Goal: Manage account settings

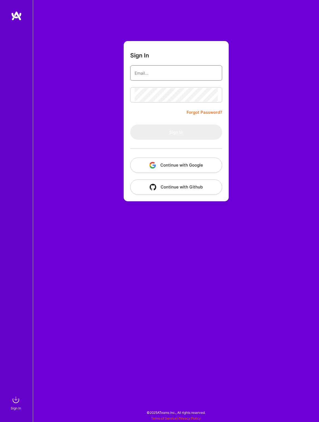
click at [149, 76] on input "email" at bounding box center [176, 73] width 83 height 14
type input "[EMAIL_ADDRESS][DOMAIN_NAME]"
click at [158, 103] on form "Sign In [EMAIL_ADDRESS][DOMAIN_NAME] Forgot Password? Sign In Continue with Goo…" at bounding box center [176, 121] width 105 height 160
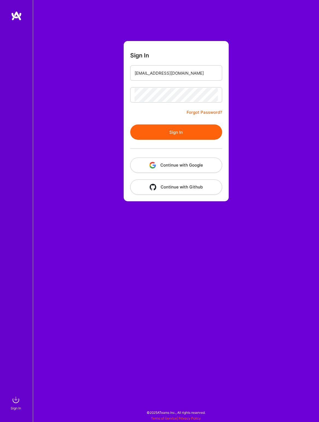
click at [169, 143] on div at bounding box center [176, 149] width 92 height 18
click at [176, 126] on button "Sign In" at bounding box center [176, 131] width 92 height 15
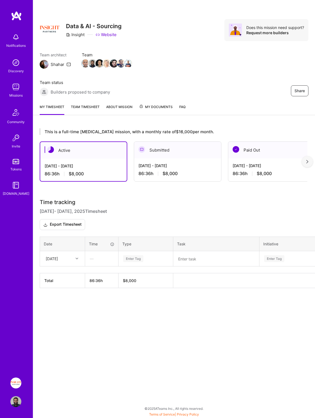
click at [190, 167] on div "[DATE] - [DATE]" at bounding box center [177, 166] width 78 height 6
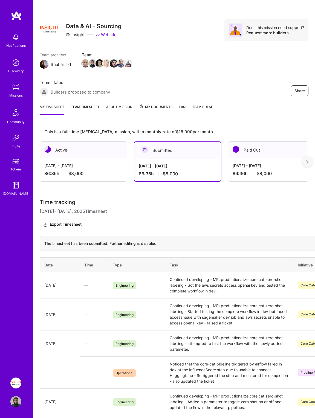
click at [78, 160] on div "Aug 16 - Aug 31, 2025 86:36 h $8,000" at bounding box center [83, 169] width 87 height 22
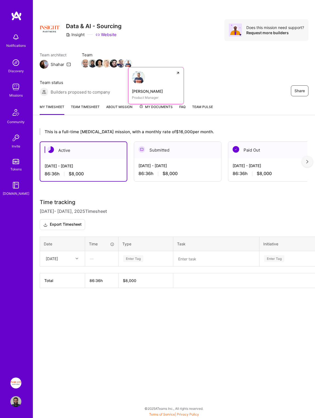
click at [139, 79] on img at bounding box center [138, 77] width 13 height 13
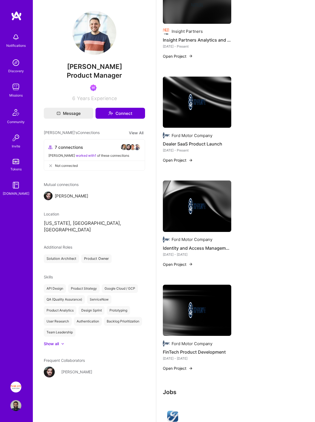
scroll to position [88, 0]
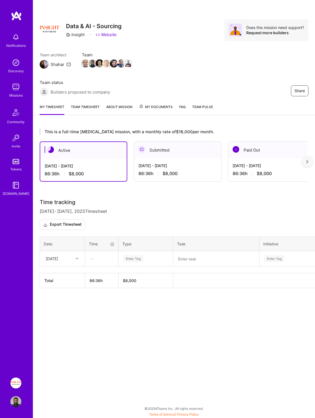
click at [13, 12] on img at bounding box center [16, 16] width 11 height 10
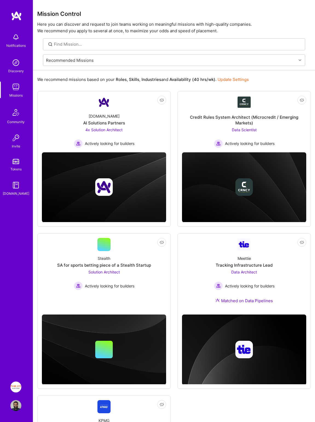
click at [13, 388] on img at bounding box center [15, 387] width 11 height 11
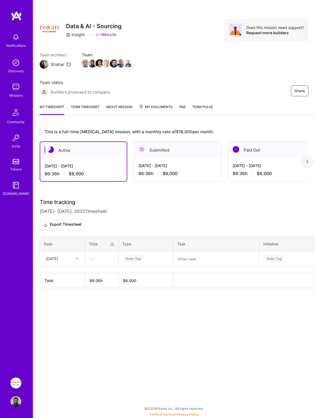
click at [16, 404] on img at bounding box center [15, 401] width 11 height 11
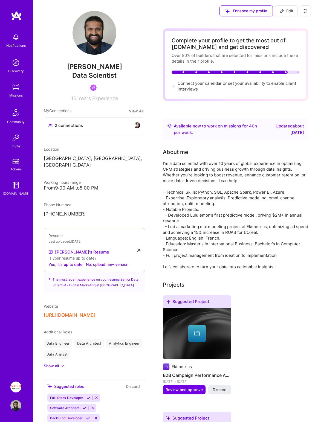
click at [220, 128] on div "Available now to work on missions for 40 h per week ." at bounding box center [219, 129] width 90 height 13
click at [300, 125] on div "Updated about 1 month ago" at bounding box center [285, 129] width 38 height 13
click at [292, 14] on button "Edit" at bounding box center [286, 10] width 23 height 11
select select "CA"
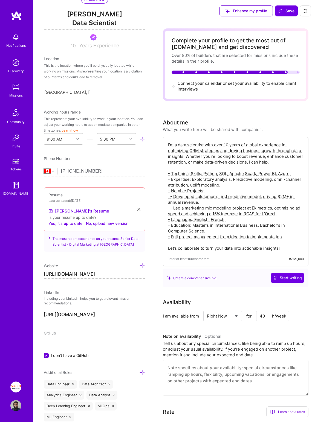
scroll to position [95, 0]
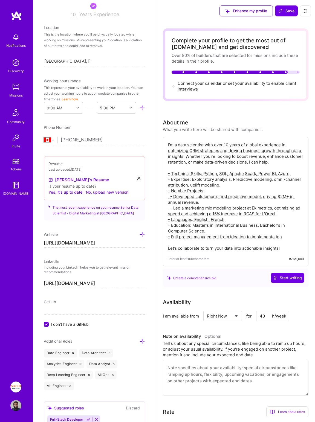
click at [109, 191] on button "No, upload new version" at bounding box center [107, 192] width 42 height 7
click at [137, 177] on icon at bounding box center [138, 178] width 3 height 3
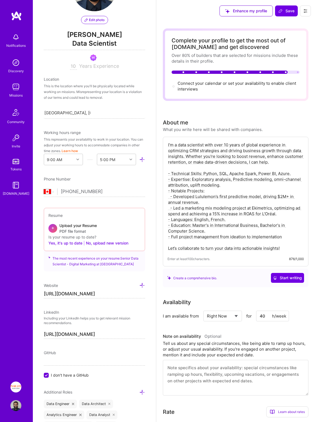
scroll to position [0, 0]
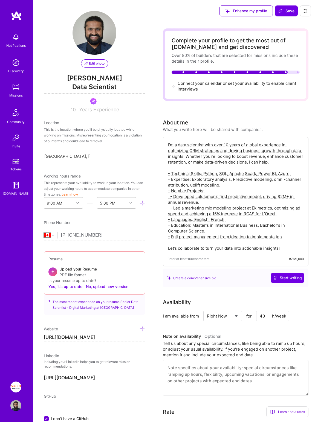
click at [307, 7] on button at bounding box center [305, 10] width 11 height 11
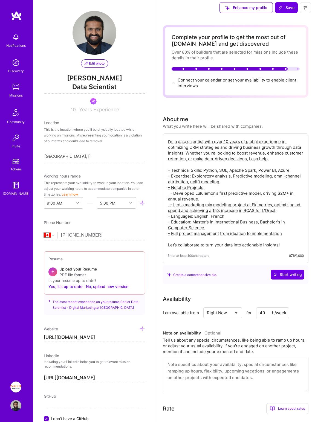
scroll to position [124, 0]
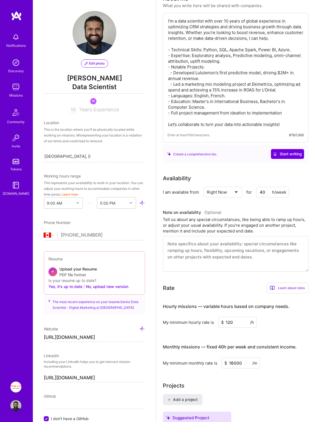
click at [227, 192] on select "Select... Right Now Future Date Not Available" at bounding box center [222, 192] width 31 height 14
select select "Future Date"
click at [207, 186] on select "Select... Right Now Future Date Not Available" at bounding box center [222, 192] width 31 height 14
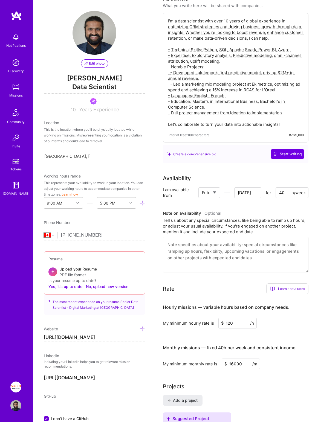
click at [256, 195] on input "Aug 18" at bounding box center [247, 192] width 27 height 11
click at [255, 114] on button "Next Month" at bounding box center [256, 114] width 4 height 4
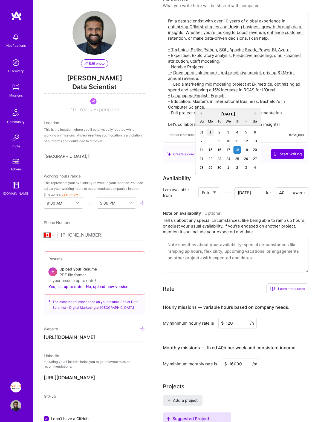
click at [209, 132] on div "1" at bounding box center [210, 132] width 7 height 7
type input "Sep 1"
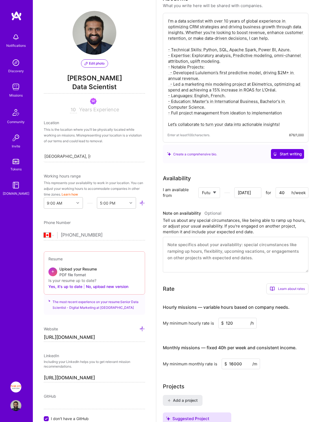
scroll to position [6, 0]
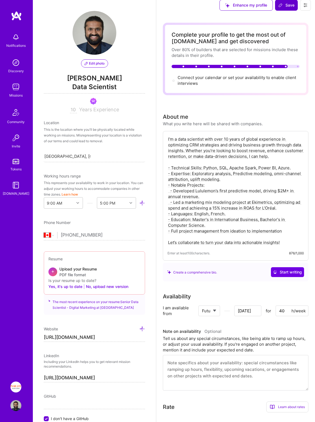
click at [287, 9] on button "Save" at bounding box center [286, 5] width 23 height 11
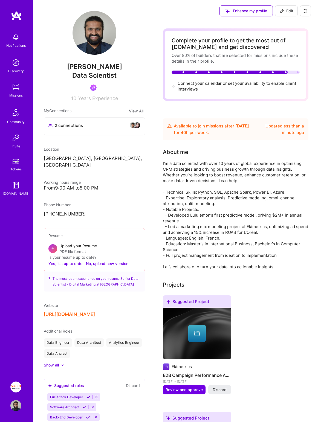
click at [129, 126] on img at bounding box center [132, 125] width 7 height 7
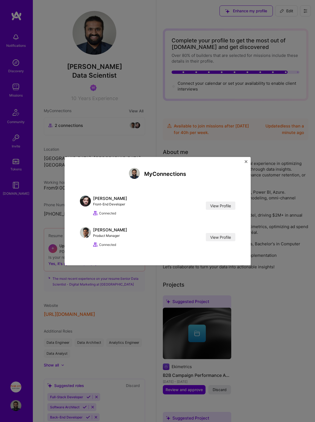
click at [16, 312] on div "My Connections Raed Ali Front-End Developer View Profile Connected View Profile…" at bounding box center [157, 211] width 315 height 422
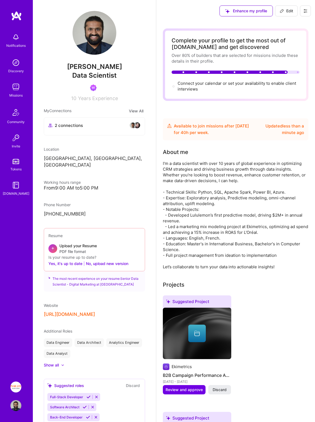
click at [20, 18] on img at bounding box center [16, 16] width 11 height 10
